Goal: Information Seeking & Learning: Learn about a topic

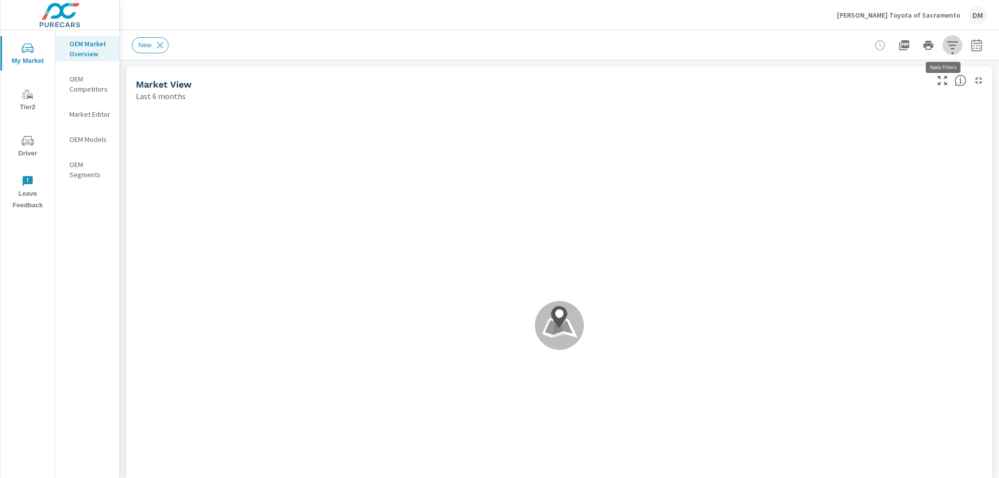
click at [947, 47] on icon "button" at bounding box center [953, 45] width 12 height 12
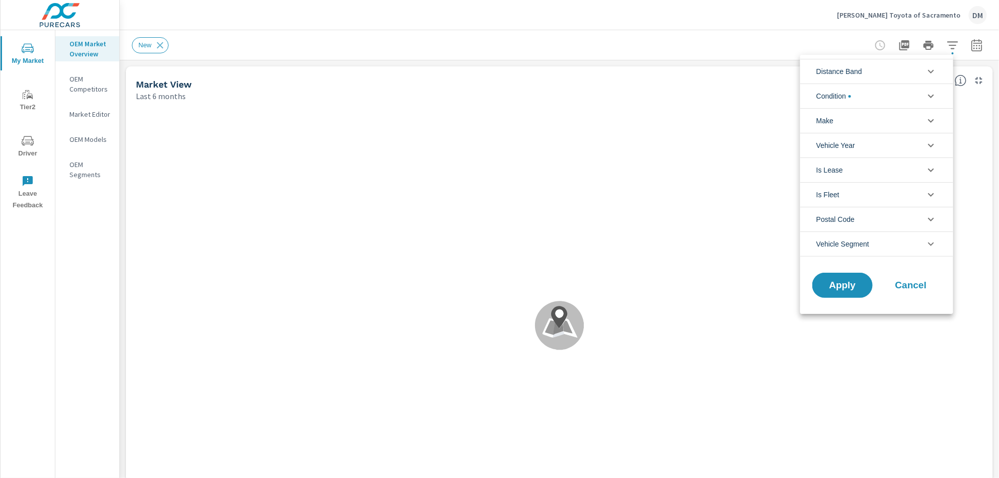
click at [922, 72] on li "Distance Band" at bounding box center [876, 71] width 153 height 25
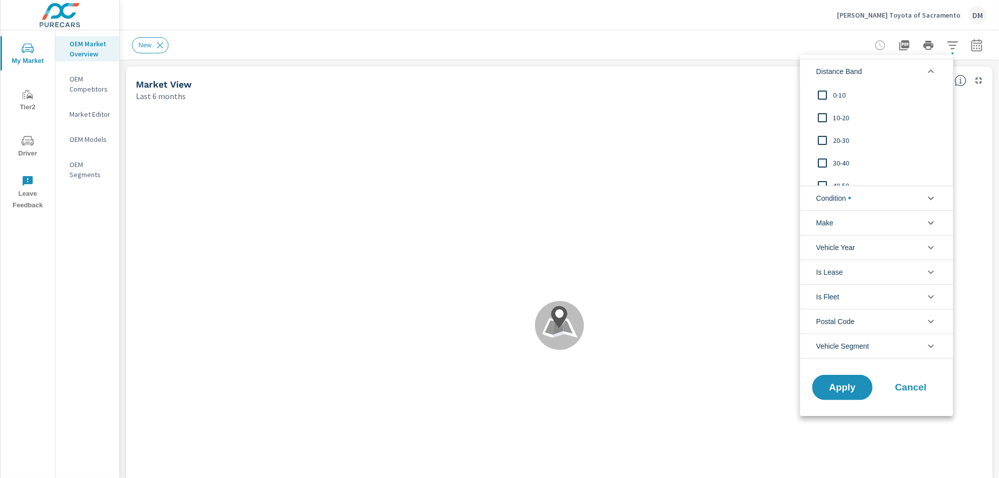
click at [821, 93] on input "filter options" at bounding box center [822, 95] width 21 height 21
click at [822, 115] on input "filter options" at bounding box center [822, 117] width 21 height 21
click at [824, 138] on input "filter options" at bounding box center [822, 140] width 21 height 21
click at [854, 197] on li "Condition" at bounding box center [876, 198] width 153 height 25
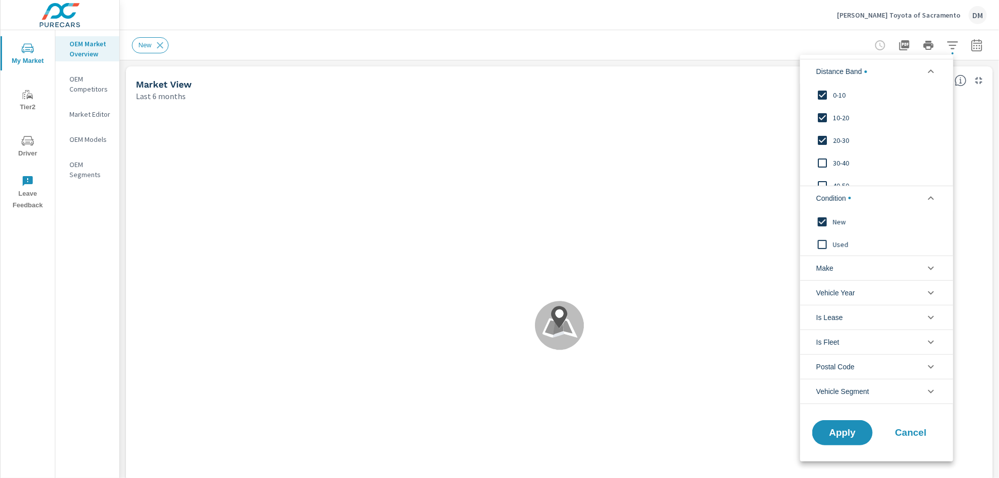
click at [880, 266] on li "Make" at bounding box center [876, 268] width 153 height 25
click at [819, 290] on input "filter options" at bounding box center [822, 291] width 21 height 21
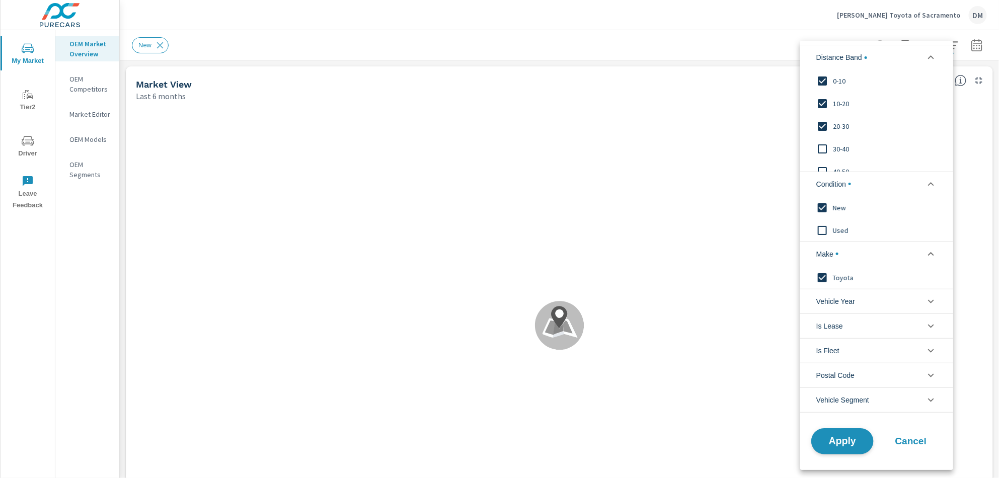
click at [837, 439] on span "Apply" at bounding box center [842, 441] width 41 height 10
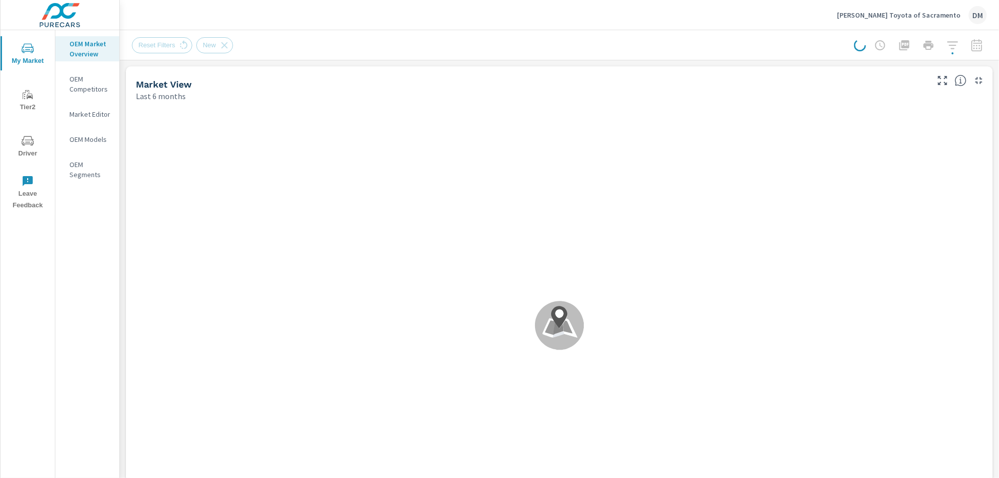
scroll to position [1, 0]
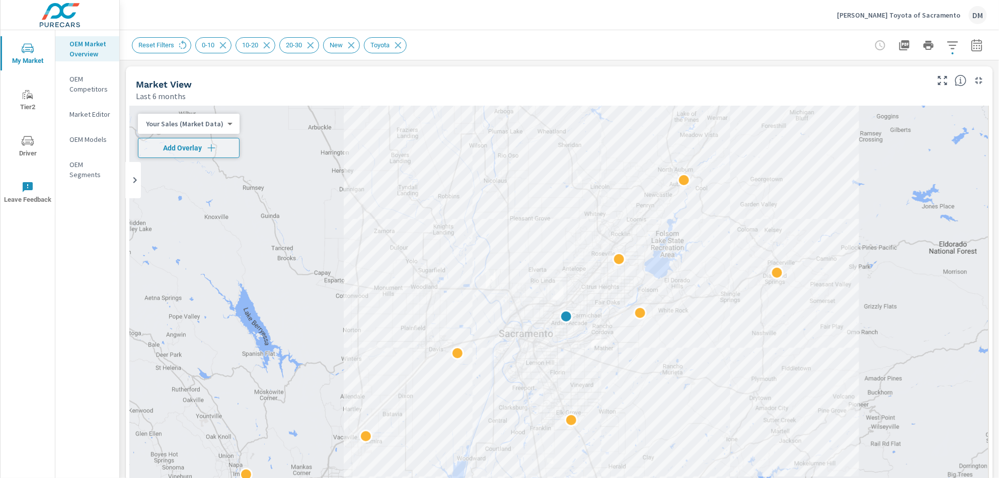
click at [214, 124] on body "My Market Tier2 Driver Leave Feedback OEM Market Overview OEM Competitors Marke…" at bounding box center [499, 239] width 999 height 478
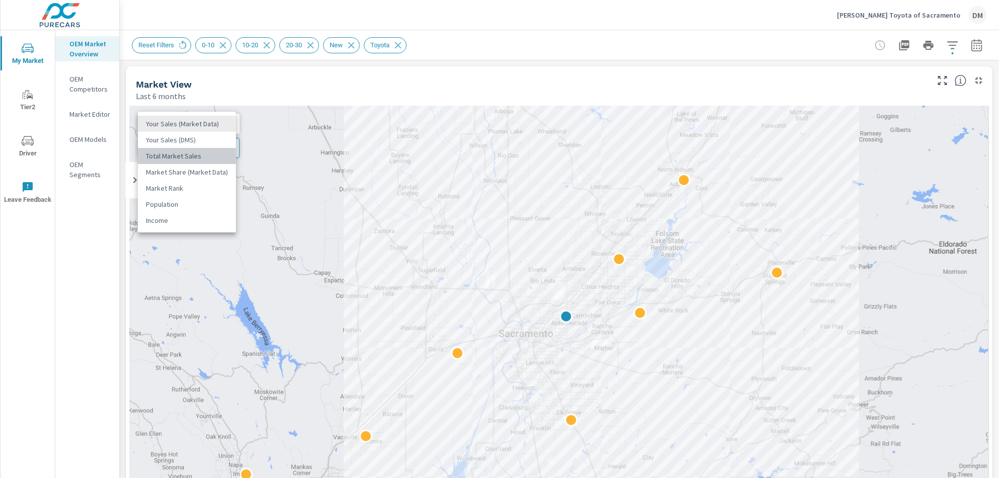
click at [199, 155] on li "Total Market Sales" at bounding box center [187, 156] width 98 height 16
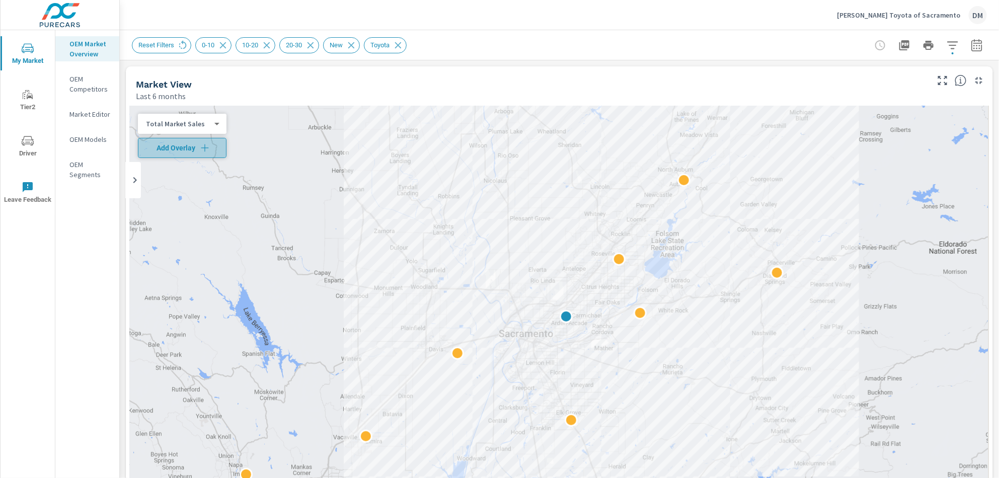
click at [200, 145] on icon "button" at bounding box center [205, 148] width 10 height 10
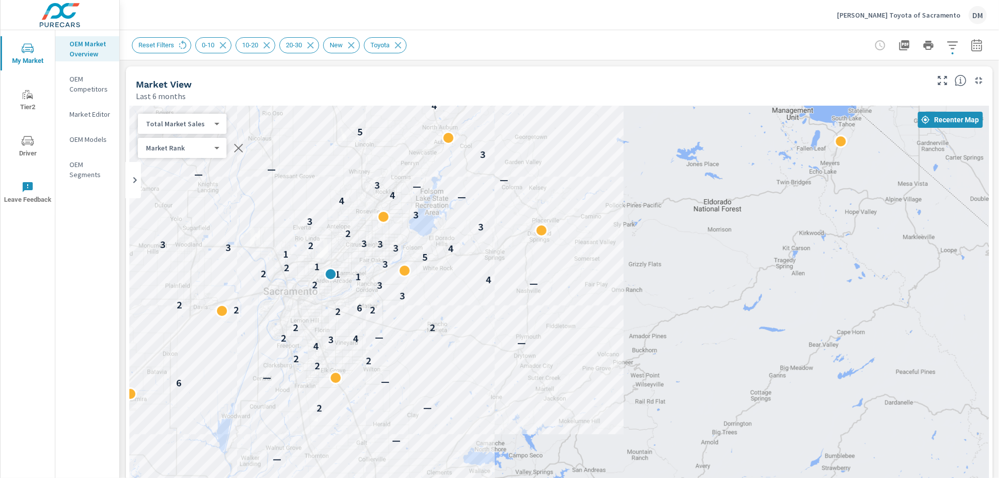
drag, startPoint x: 935, startPoint y: 201, endPoint x: 692, endPoint y: 159, distance: 246.8
click at [692, 159] on div "— — 2 — 6 — — 2 2 2 4 — 3 4 2 — 2 2 2 2 2 6 2 3 3 2 — 4 1 1 2 2 1 3 5 1 4 3 3 2…" at bounding box center [559, 310] width 859 height 409
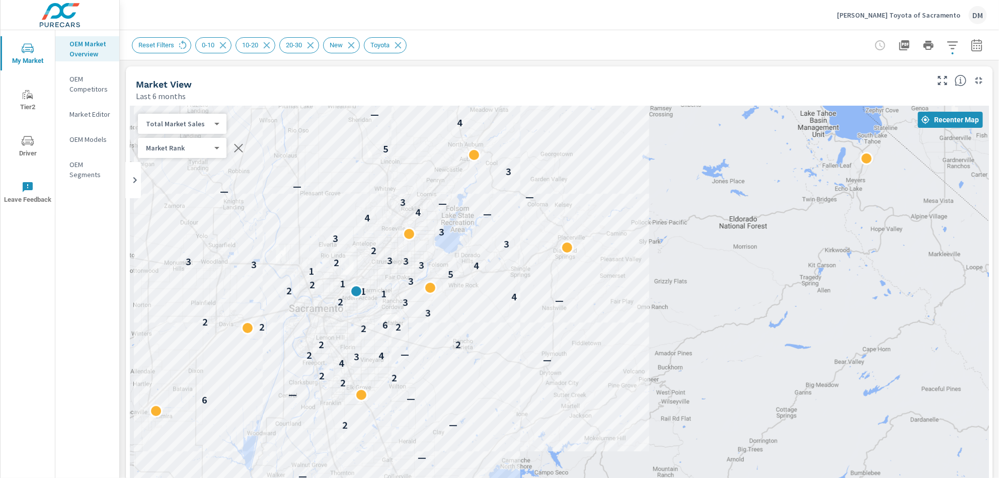
drag, startPoint x: 831, startPoint y: 319, endPoint x: 860, endPoint y: 336, distance: 33.8
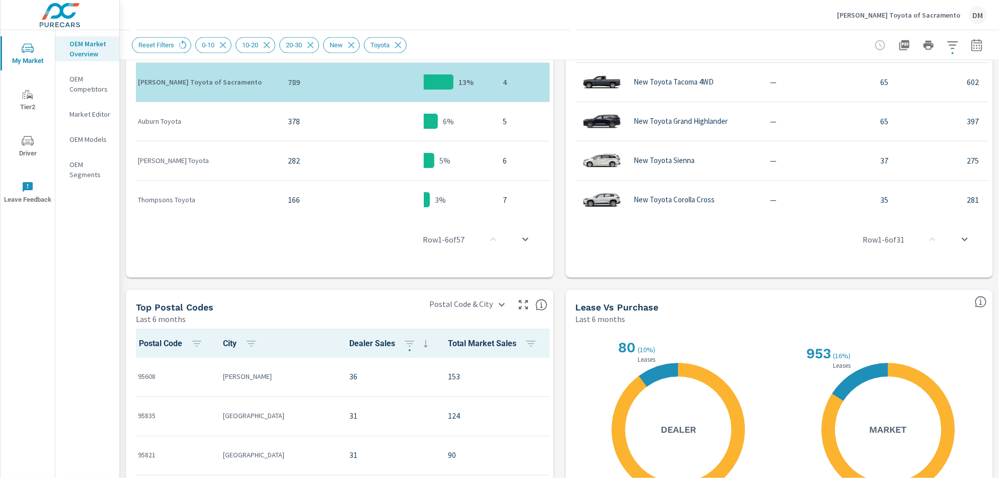
scroll to position [796, 0]
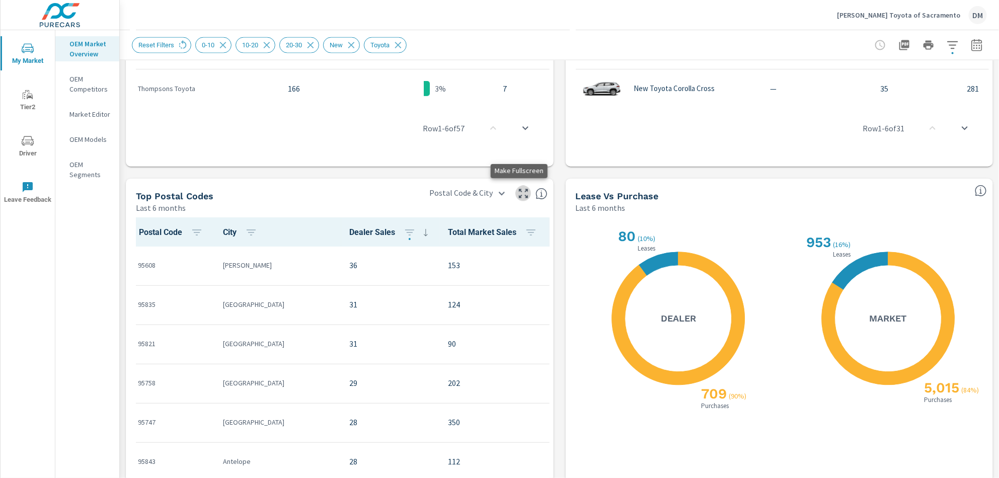
click at [518, 190] on icon "button" at bounding box center [524, 194] width 12 height 12
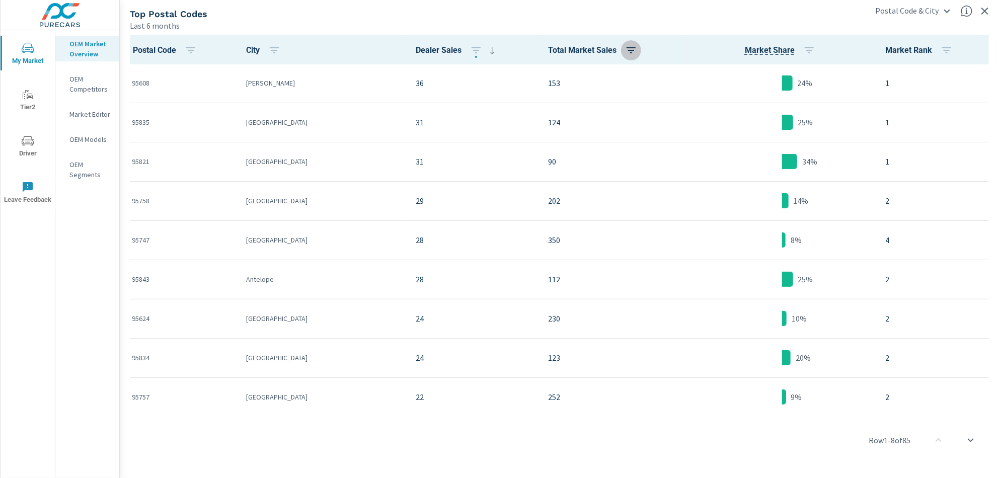
click at [627, 47] on icon "button" at bounding box center [631, 50] width 9 height 6
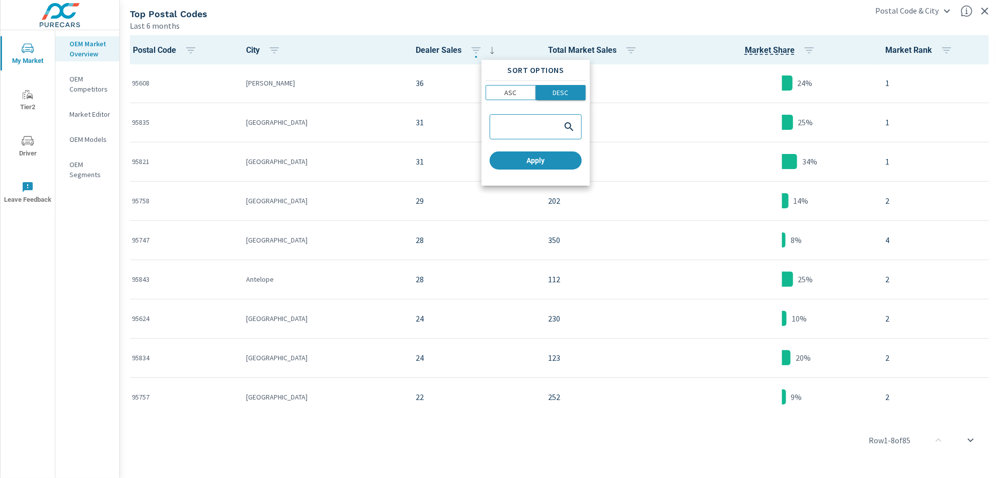
click at [561, 92] on p "DESC" at bounding box center [561, 93] width 16 height 10
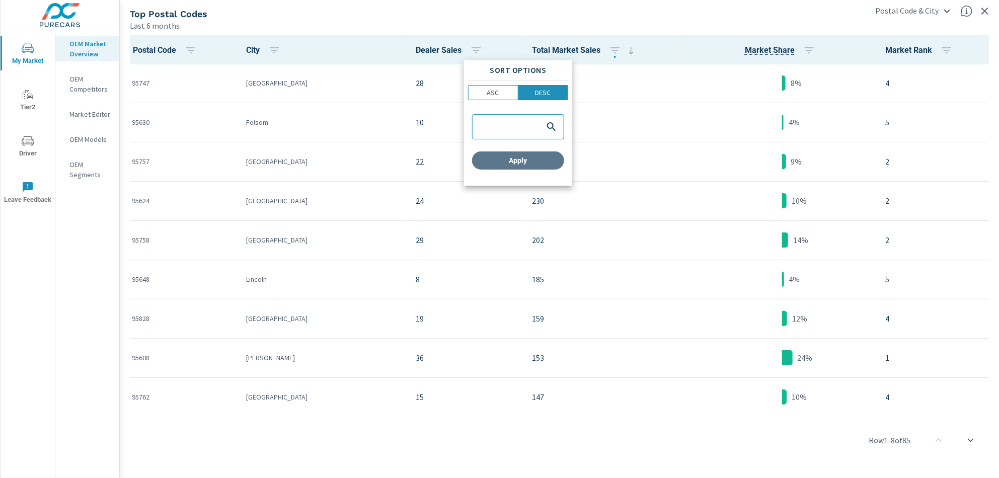
click at [541, 163] on span "Apply" at bounding box center [518, 160] width 84 height 9
